Goal: Task Accomplishment & Management: Use online tool/utility

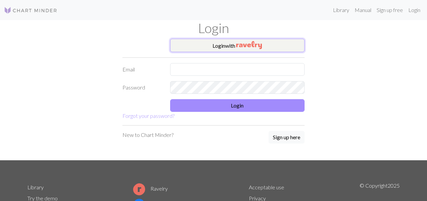
click at [215, 47] on button "Login with" at bounding box center [237, 45] width 135 height 13
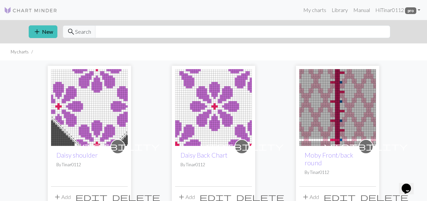
click at [330, 128] on img at bounding box center [337, 107] width 77 height 77
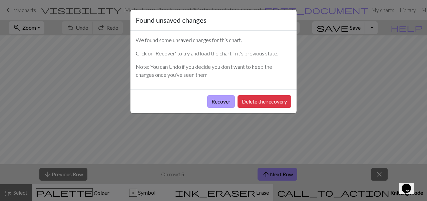
click at [217, 105] on button "Recover" at bounding box center [221, 101] width 28 height 13
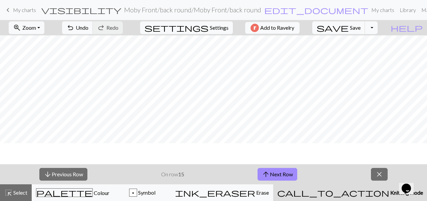
scroll to position [74, 0]
click at [273, 175] on button "arrow_upward Next Row" at bounding box center [278, 174] width 40 height 13
